Goal: Task Accomplishment & Management: Complete application form

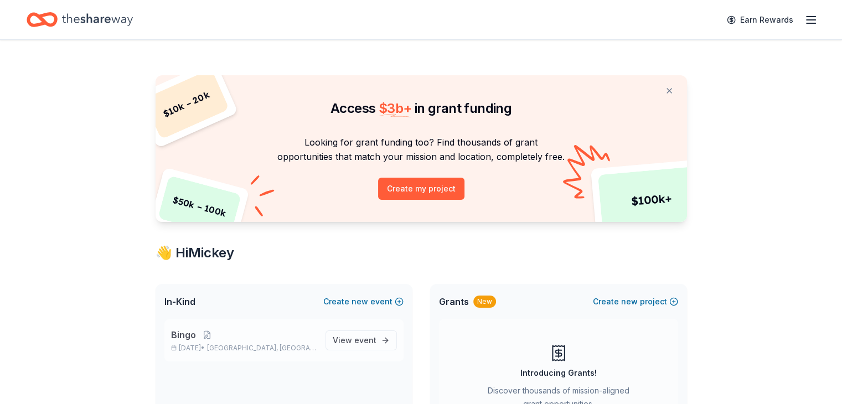
click at [215, 346] on p "[DATE] • [GEOGRAPHIC_DATA], [GEOGRAPHIC_DATA]" at bounding box center [244, 348] width 146 height 9
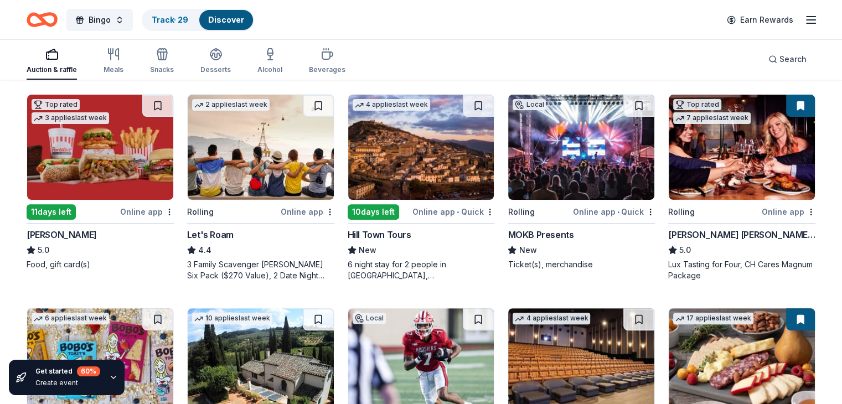
scroll to position [332, 0]
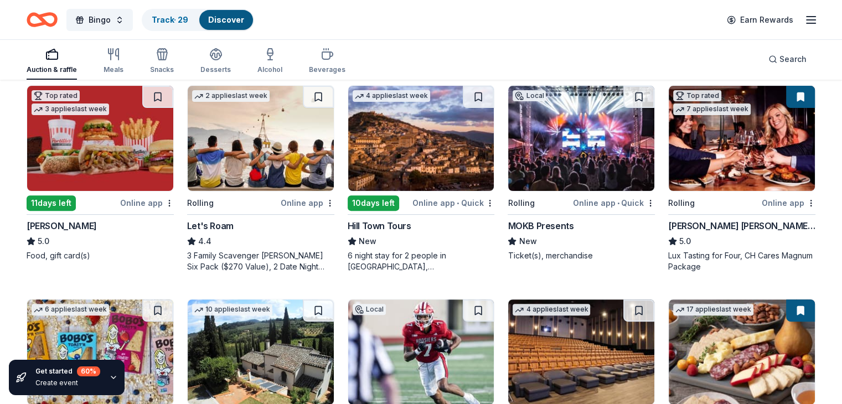
click at [116, 142] on img at bounding box center [100, 138] width 146 height 105
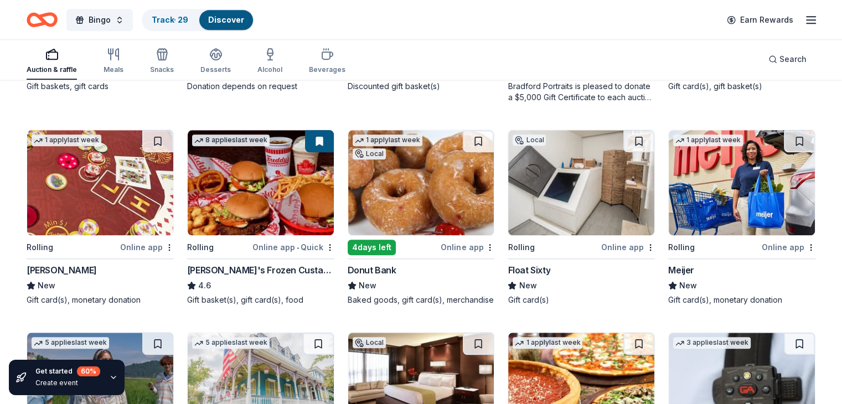
scroll to position [1088, 0]
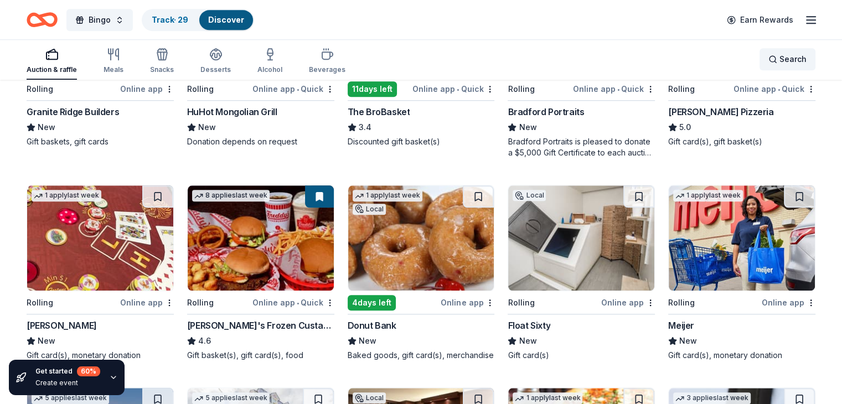
click at [780, 59] on span "Search" at bounding box center [793, 59] width 27 height 13
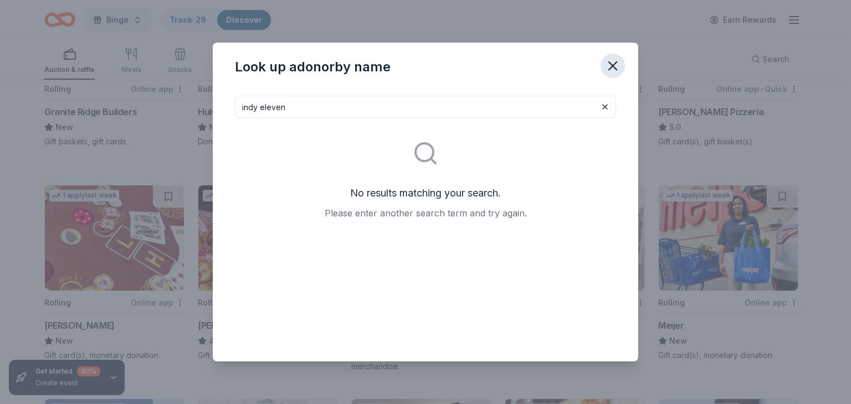
type input "indy eleven"
click at [616, 63] on icon "button" at bounding box center [613, 66] width 8 height 8
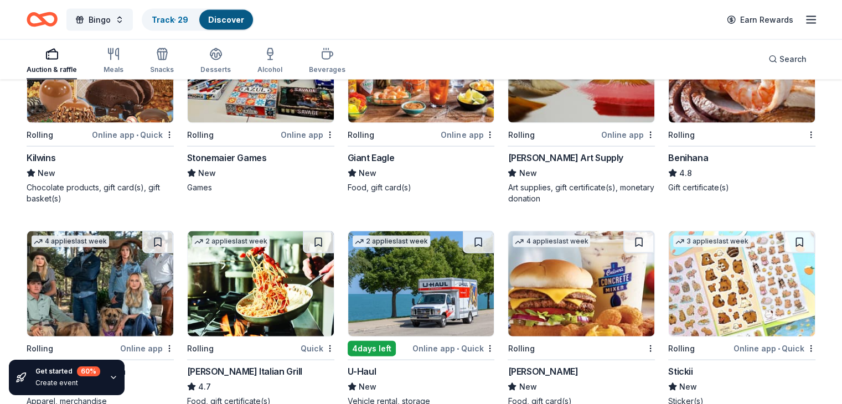
scroll to position [2319, 0]
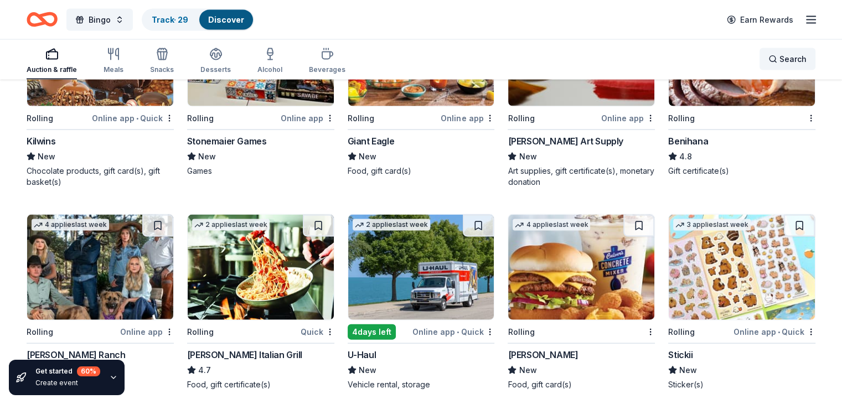
click at [780, 58] on span "Search" at bounding box center [793, 59] width 27 height 13
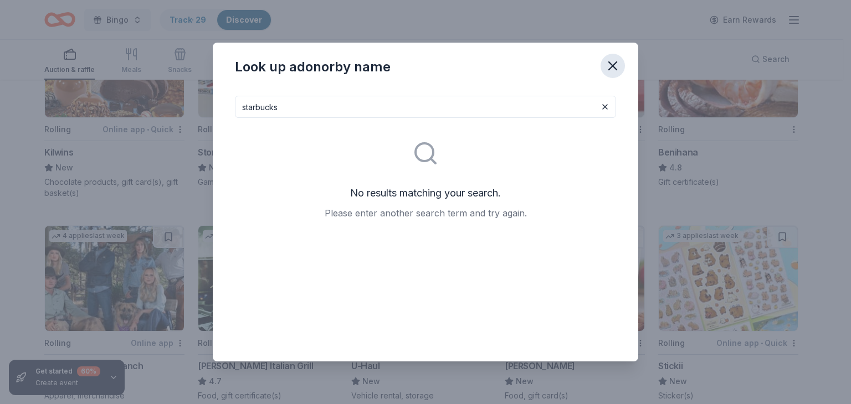
type input "starbucks"
click at [613, 64] on icon "button" at bounding box center [613, 66] width 16 height 16
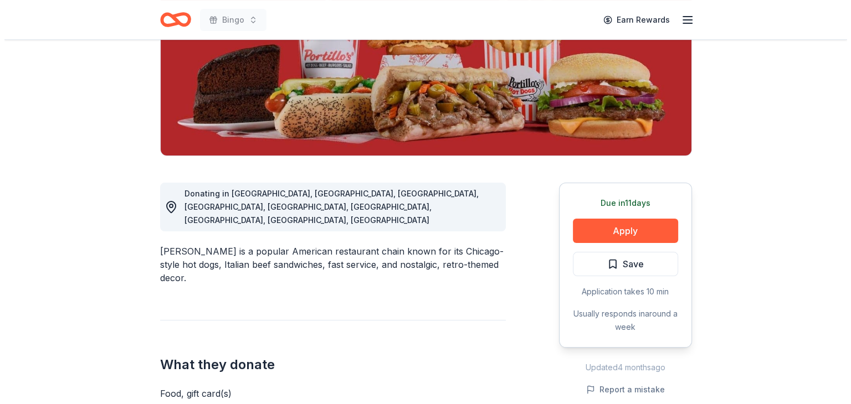
scroll to position [222, 0]
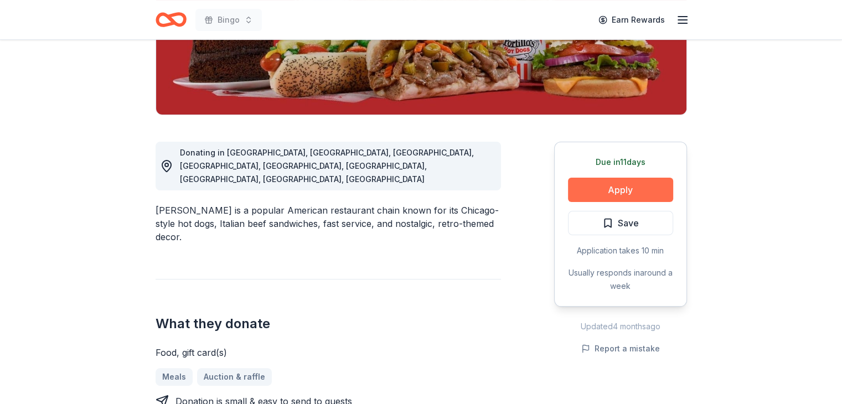
click at [607, 192] on button "Apply" at bounding box center [620, 190] width 105 height 24
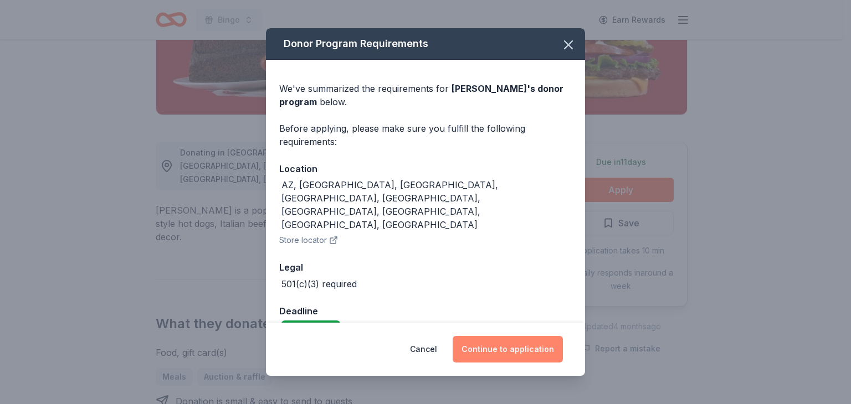
click at [496, 347] on button "Continue to application" at bounding box center [507, 349] width 110 height 27
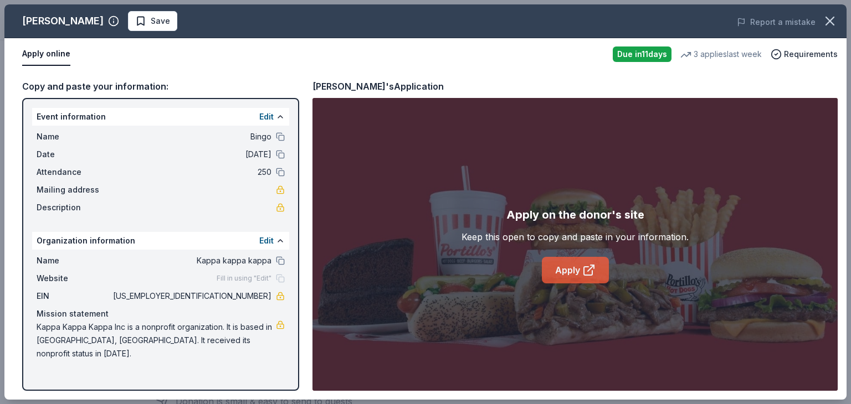
click at [567, 272] on link "Apply" at bounding box center [575, 270] width 67 height 27
